Goal: Task Accomplishment & Management: Manage account settings

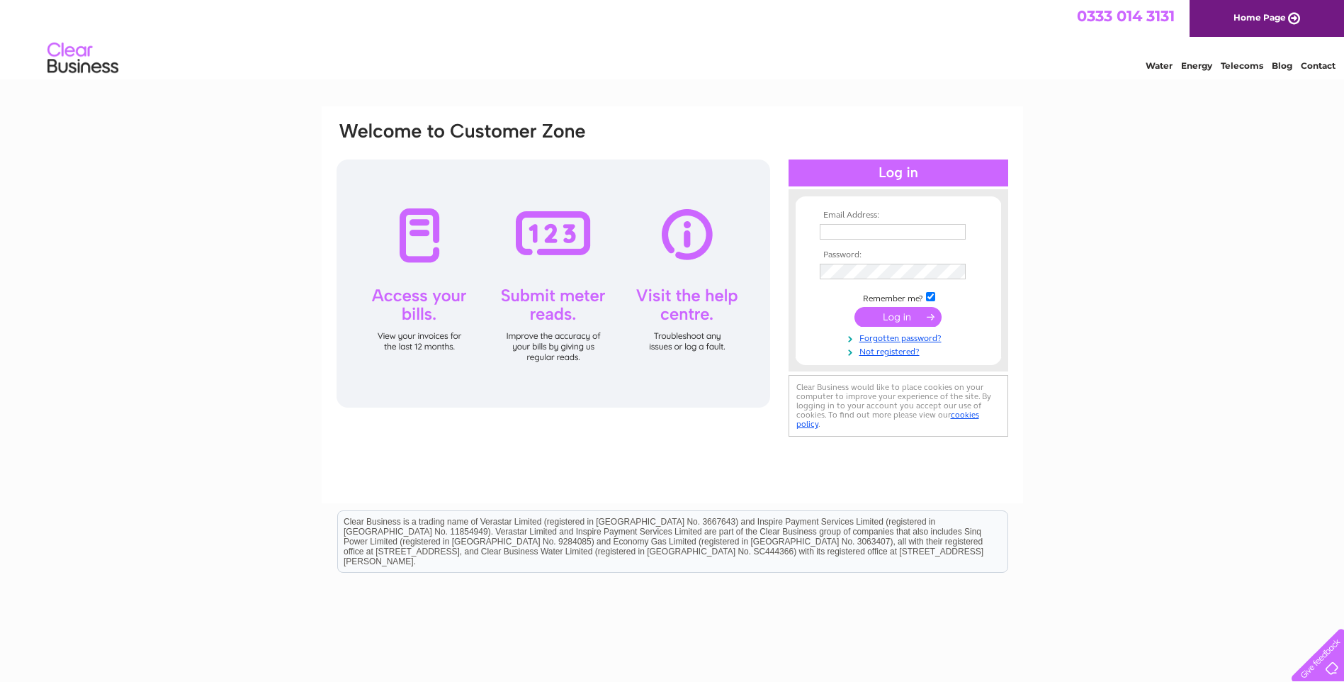
type input "info@douglasmillerplumbing.co.uk"
click at [891, 318] on input "submit" at bounding box center [898, 317] width 87 height 20
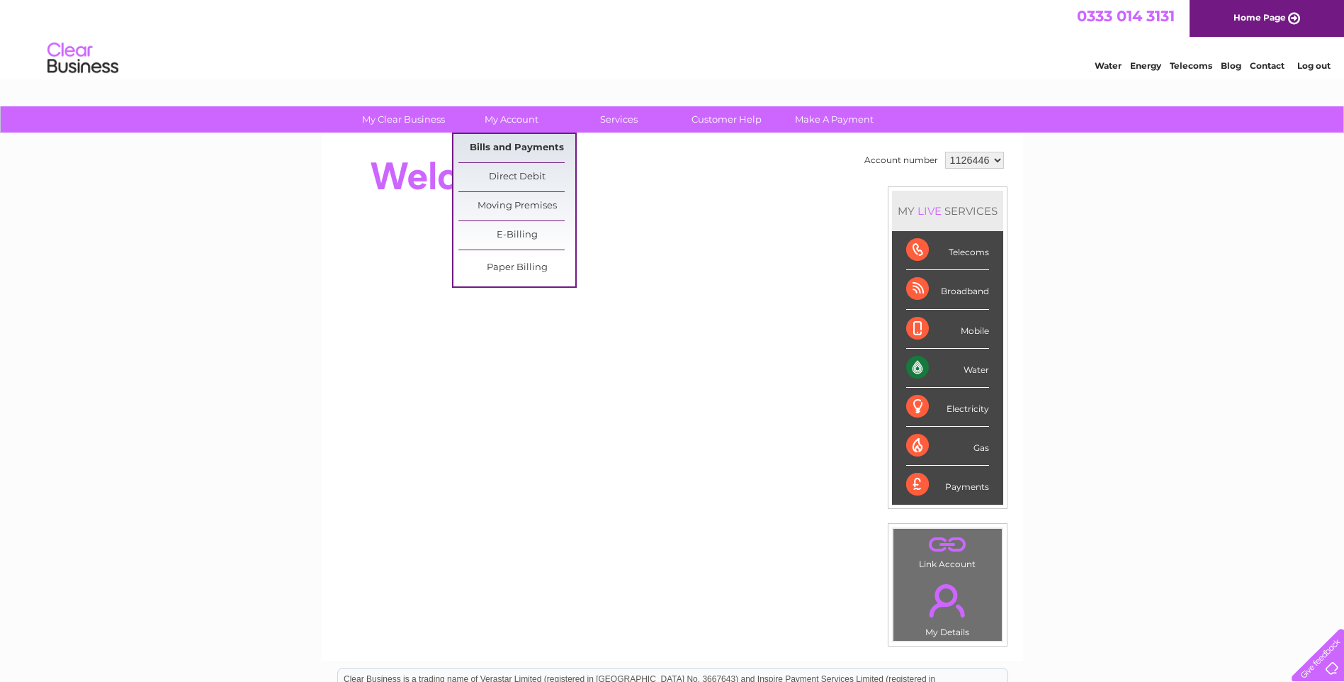
click at [516, 148] on link "Bills and Payments" at bounding box center [516, 148] width 117 height 28
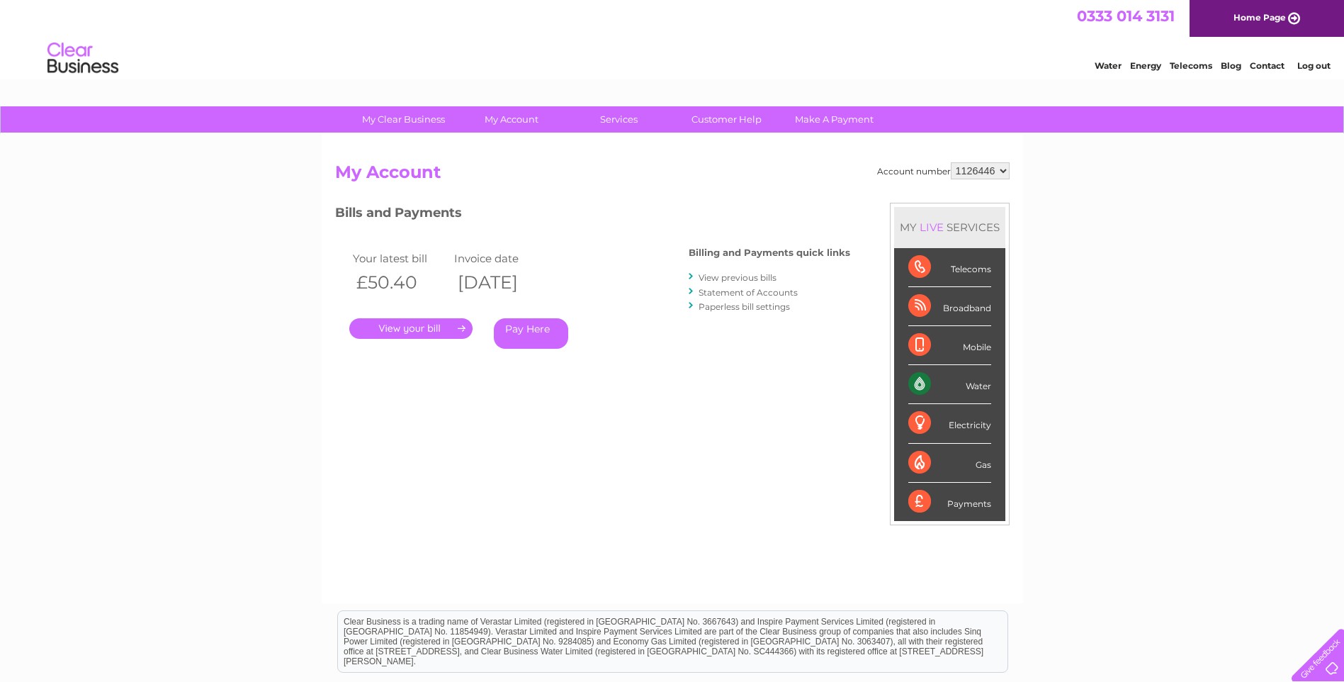
click at [436, 329] on link "." at bounding box center [410, 328] width 123 height 21
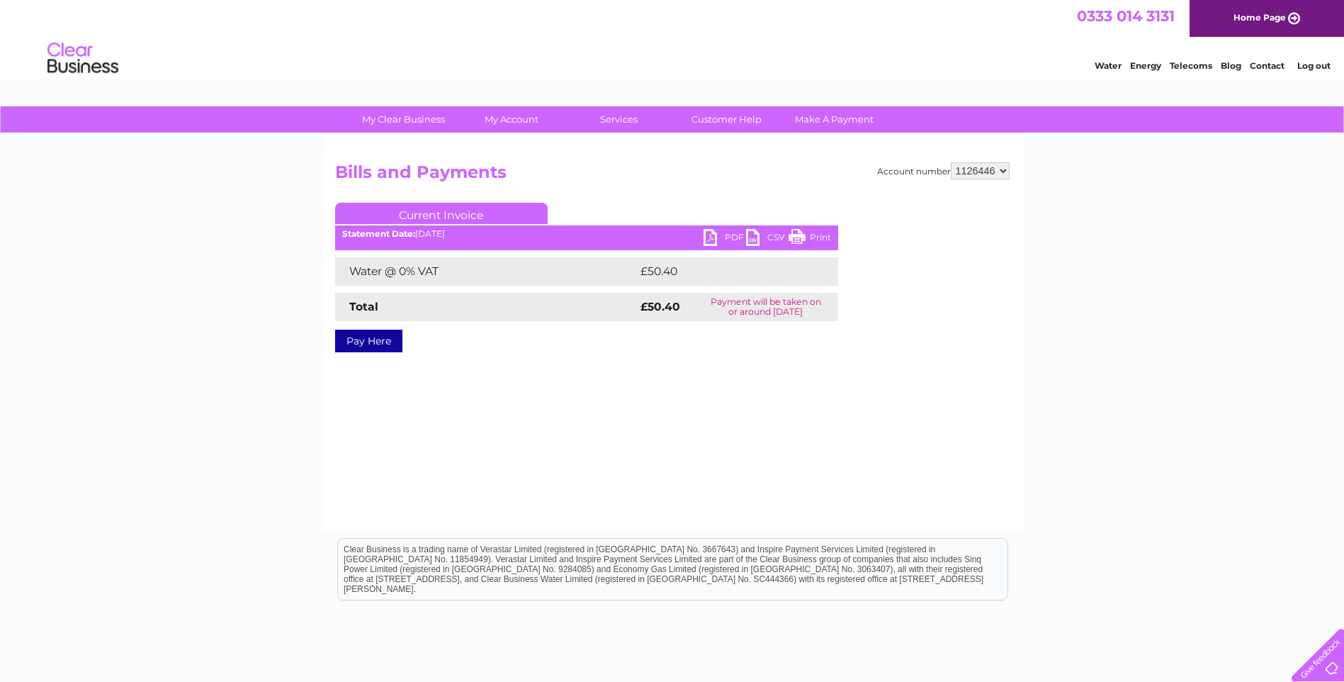
click at [728, 229] on div "Current Invoice PDF CSV Print Statement Date: [DATE]" at bounding box center [586, 275] width 503 height 144
click at [706, 240] on link "PDF" at bounding box center [725, 239] width 43 height 21
